Goal: Complete application form: Complete application form

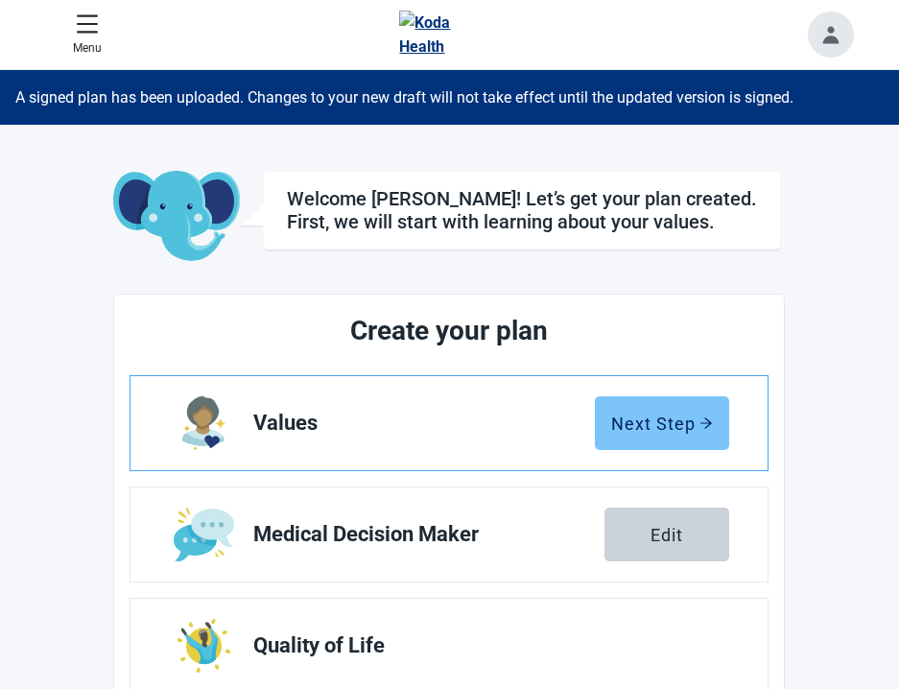
click at [655, 413] on button "Next Step" at bounding box center [662, 423] width 134 height 54
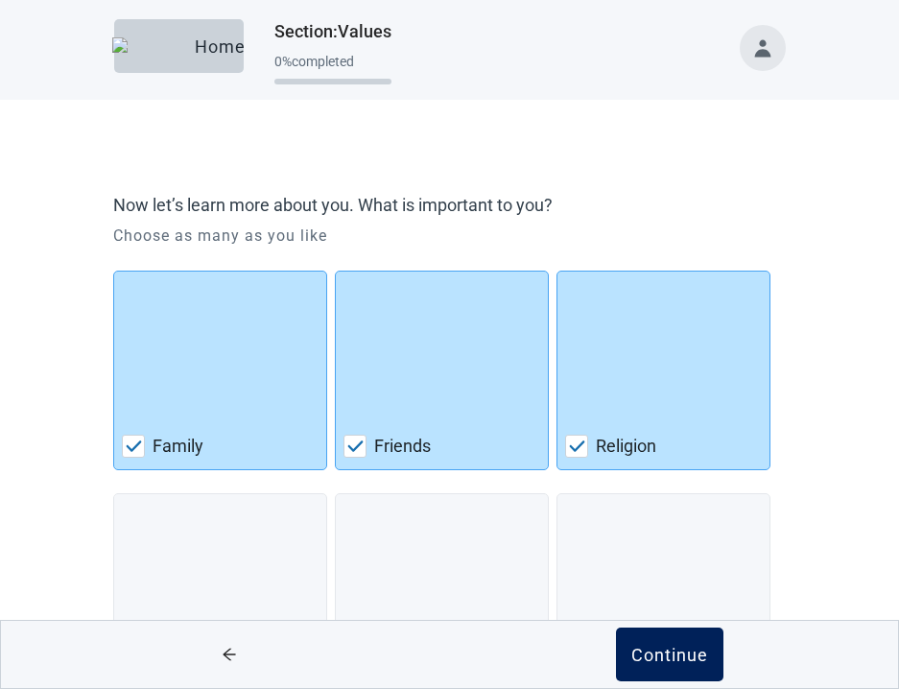
click at [688, 642] on button "Continue" at bounding box center [669, 654] width 107 height 54
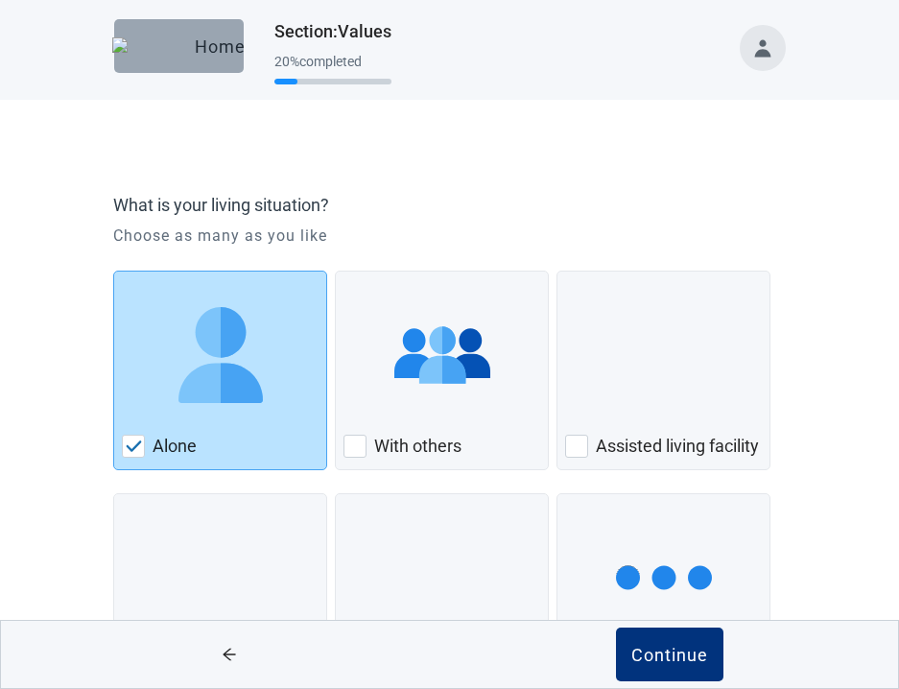
click at [212, 40] on div "Home" at bounding box center [179, 45] width 99 height 19
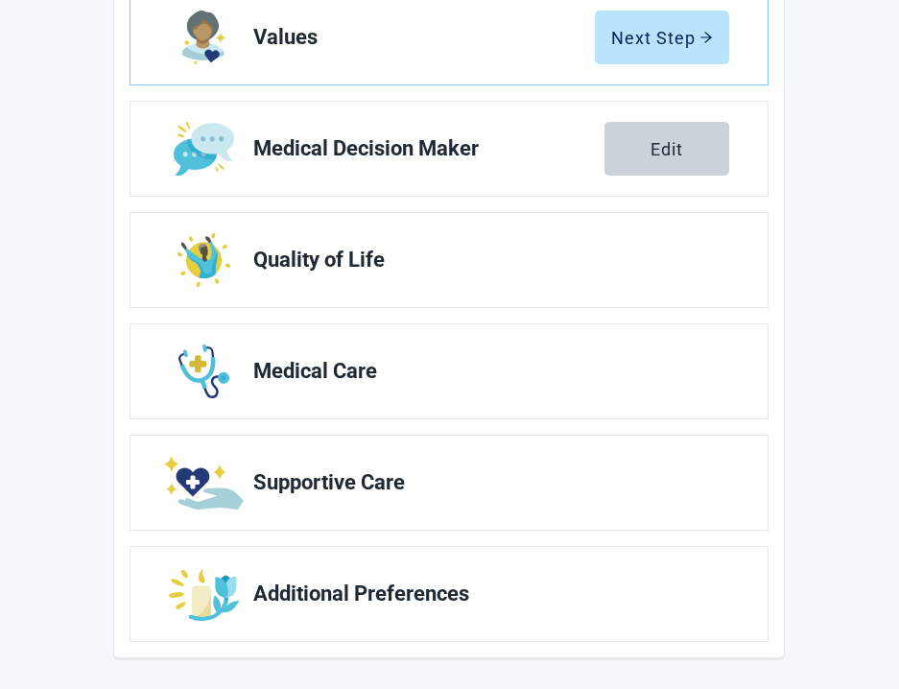
scroll to position [386, 0]
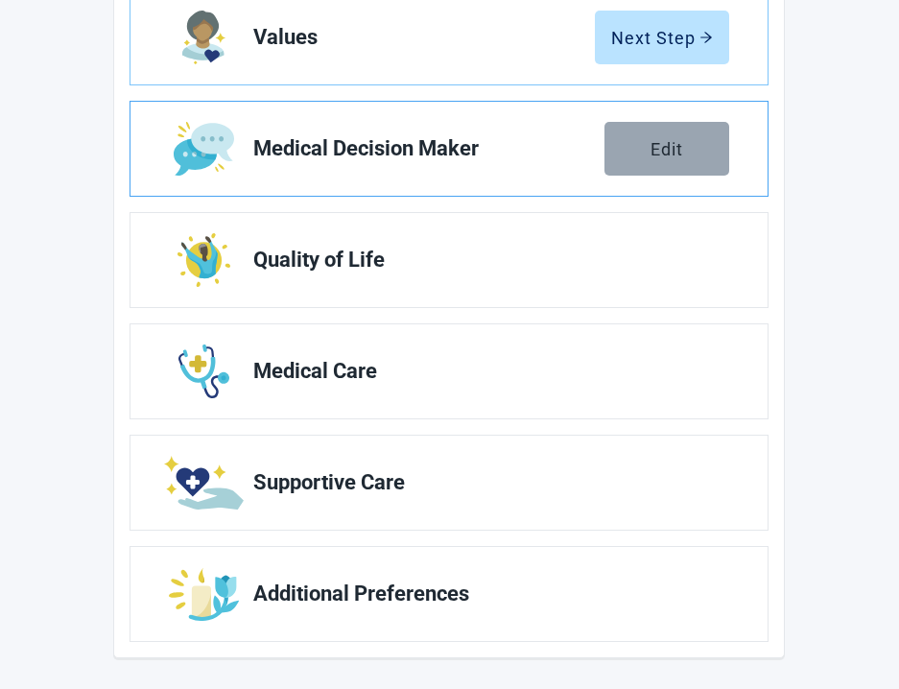
click at [684, 147] on button "Edit" at bounding box center [666, 149] width 125 height 54
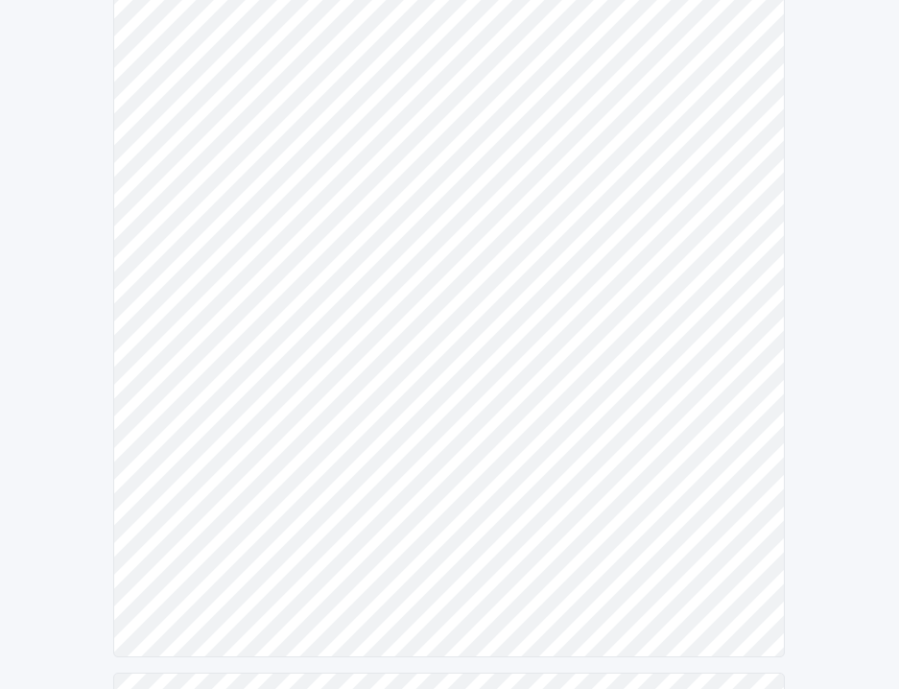
scroll to position [547, 0]
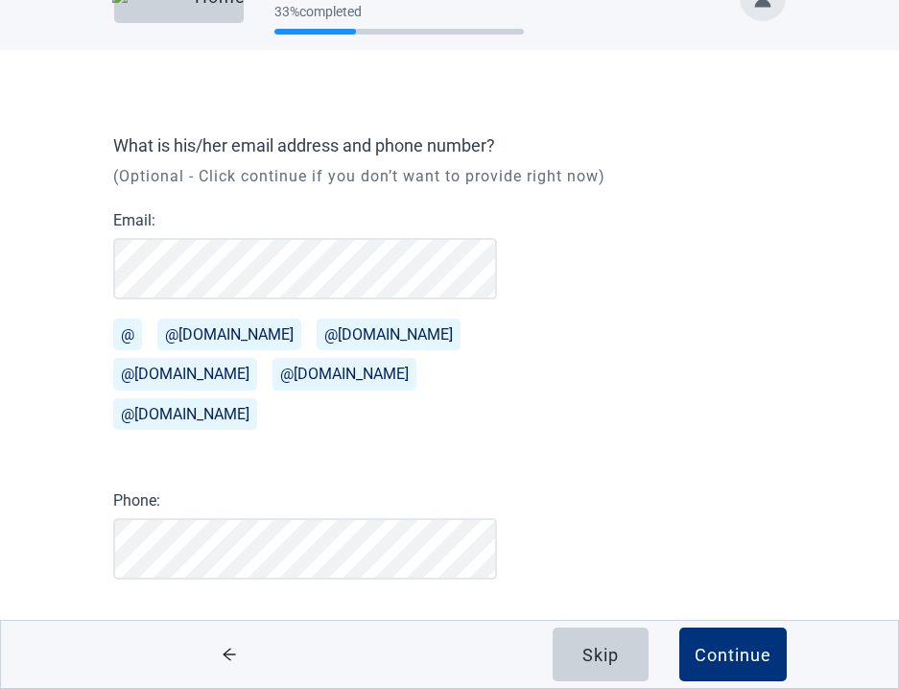
scroll to position [50, 0]
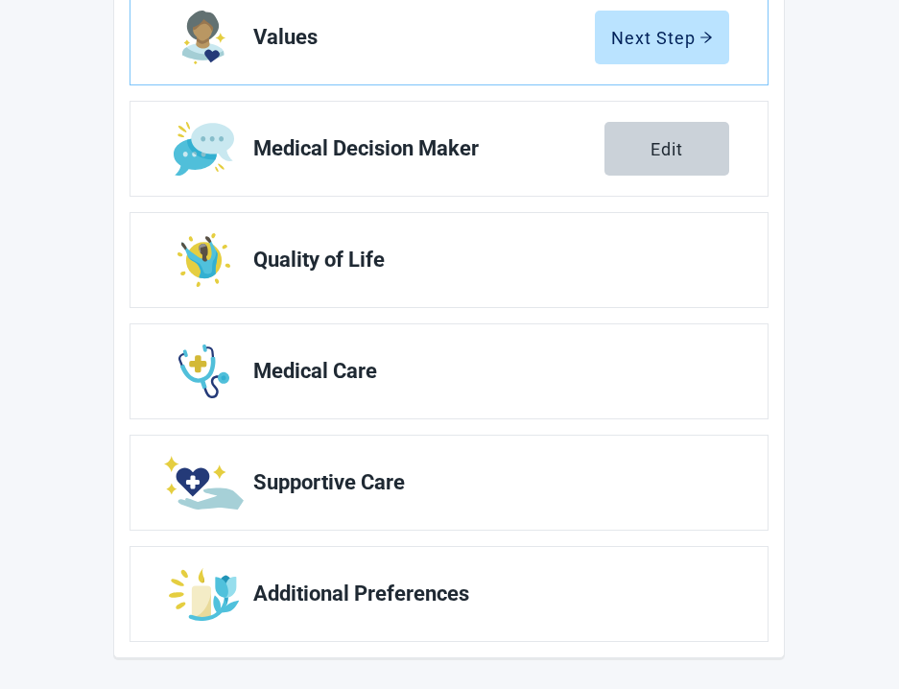
scroll to position [386, 0]
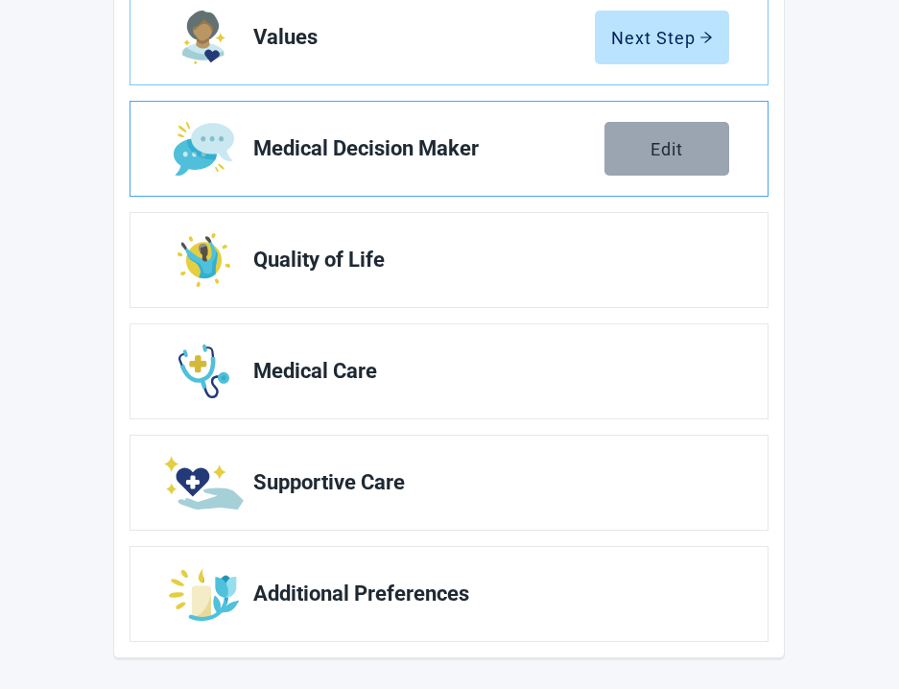
click at [678, 147] on div "Edit" at bounding box center [666, 148] width 33 height 19
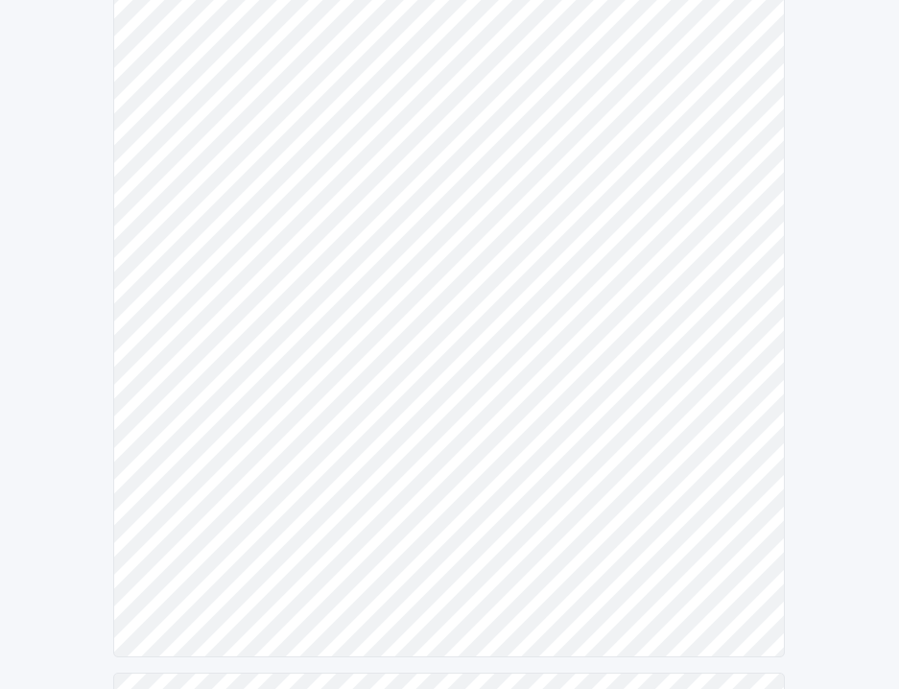
scroll to position [547, 0]
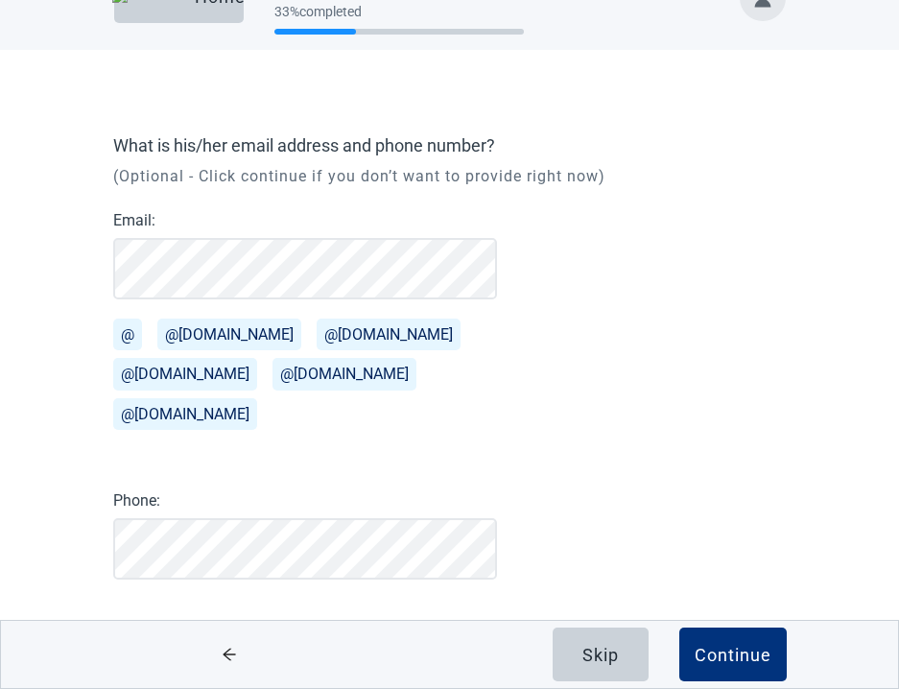
scroll to position [0, 58]
